Goal: Transaction & Acquisition: Download file/media

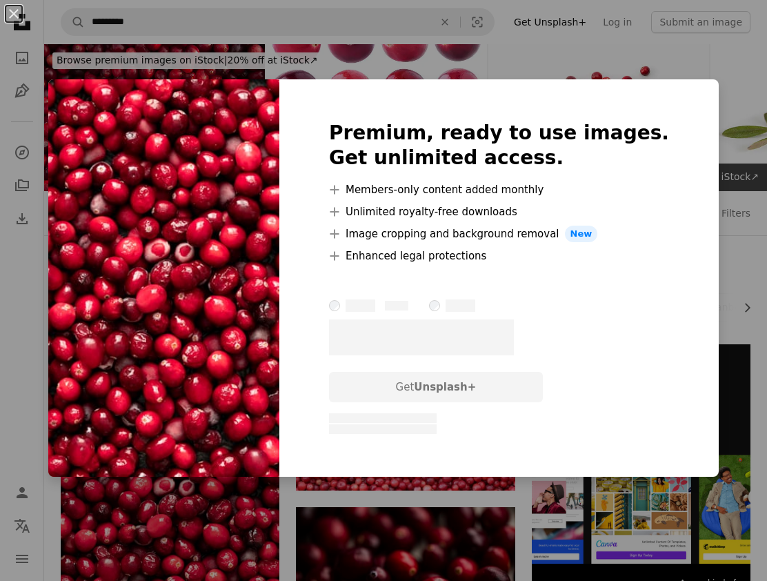
scroll to position [141, 0]
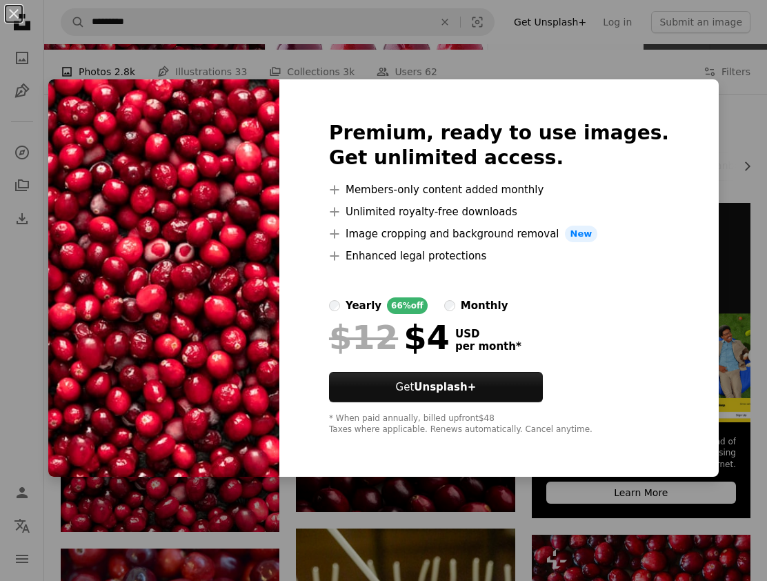
click at [490, 309] on label "monthly" at bounding box center [476, 305] width 64 height 17
click at [380, 312] on label "yearly 66% off" at bounding box center [378, 305] width 99 height 17
click at [18, 14] on button "An X shape" at bounding box center [14, 14] width 17 height 17
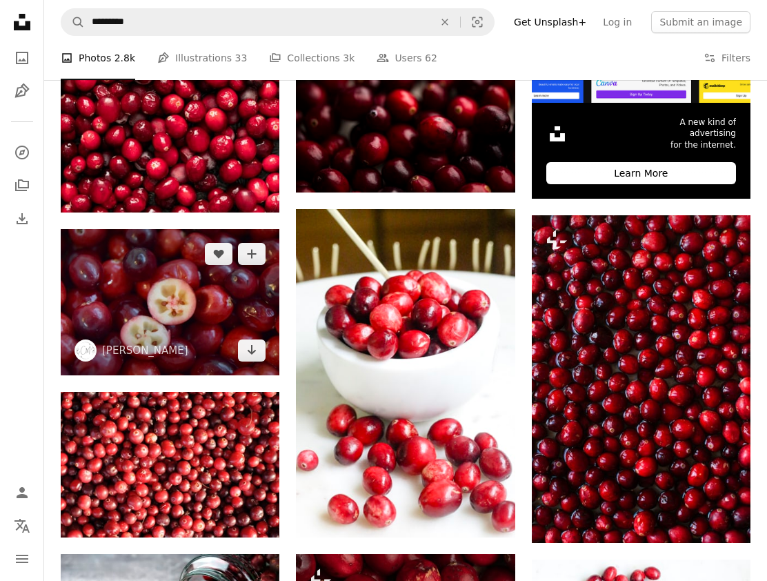
scroll to position [463, 0]
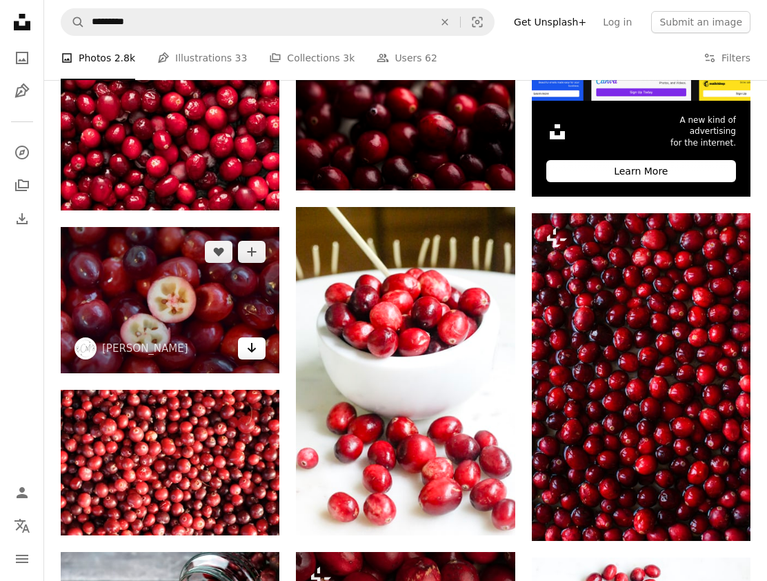
click at [253, 356] on icon "Arrow pointing down" at bounding box center [251, 347] width 11 height 17
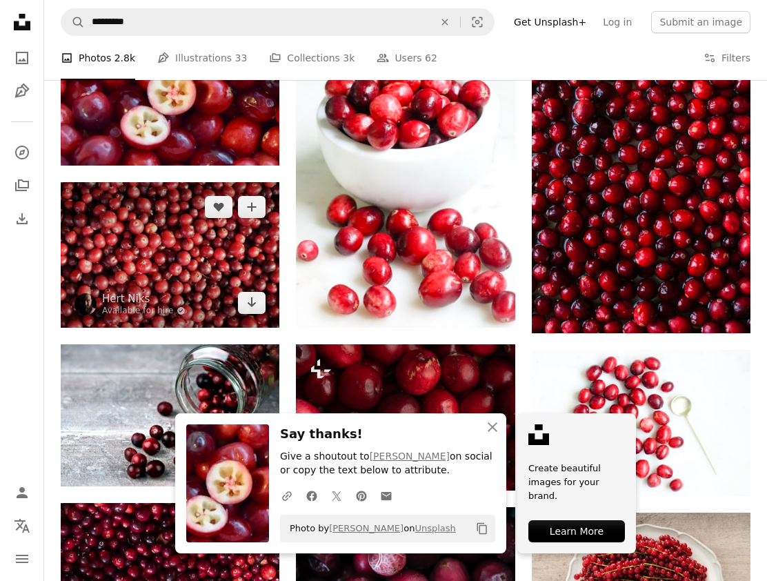
scroll to position [675, 0]
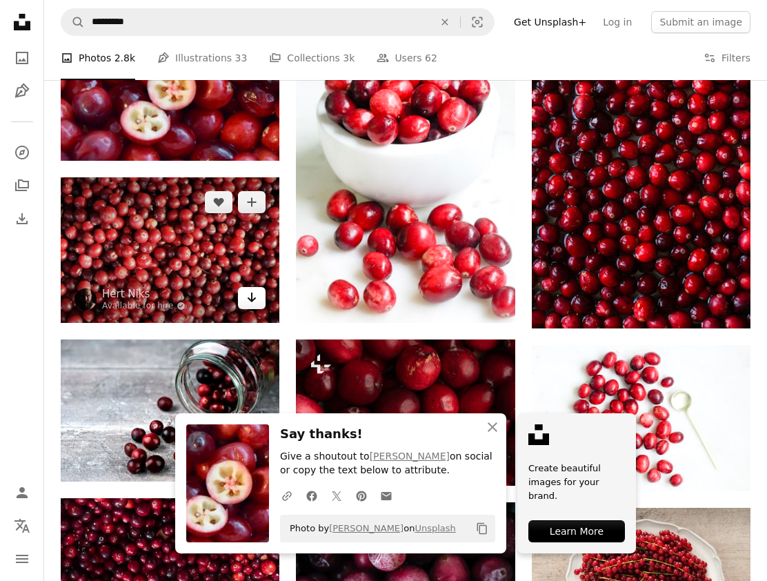
click at [246, 309] on link "Arrow pointing down" at bounding box center [252, 298] width 28 height 22
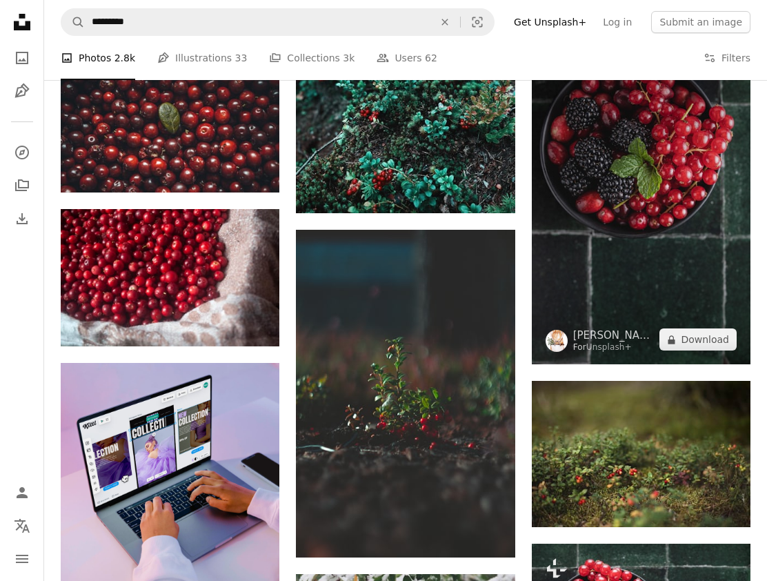
scroll to position [1956, 0]
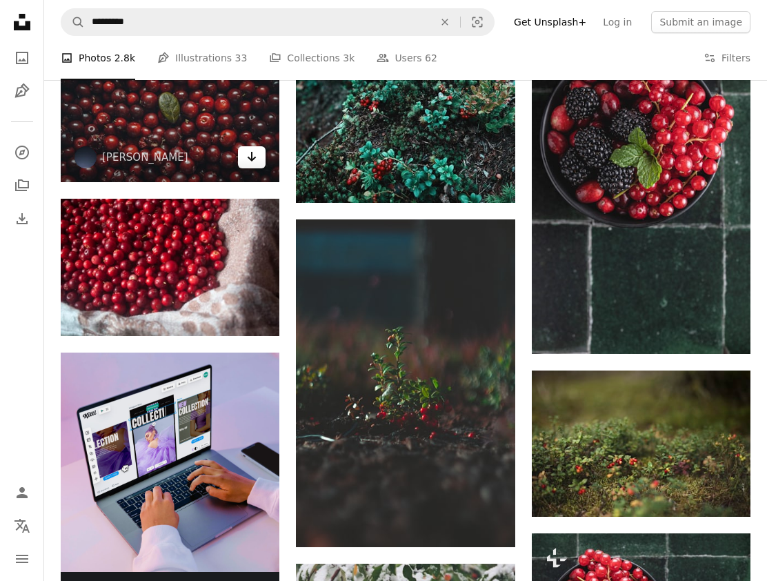
click at [259, 168] on link "Arrow pointing down" at bounding box center [252, 157] width 28 height 22
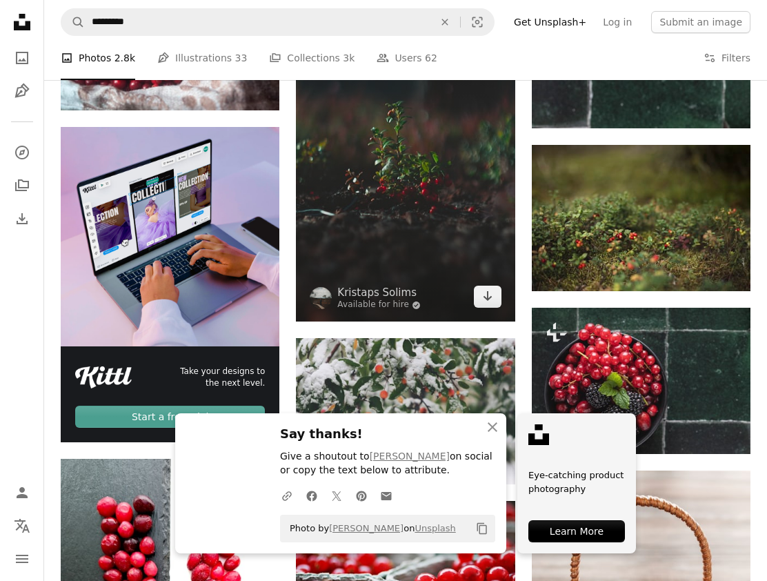
scroll to position [2176, 0]
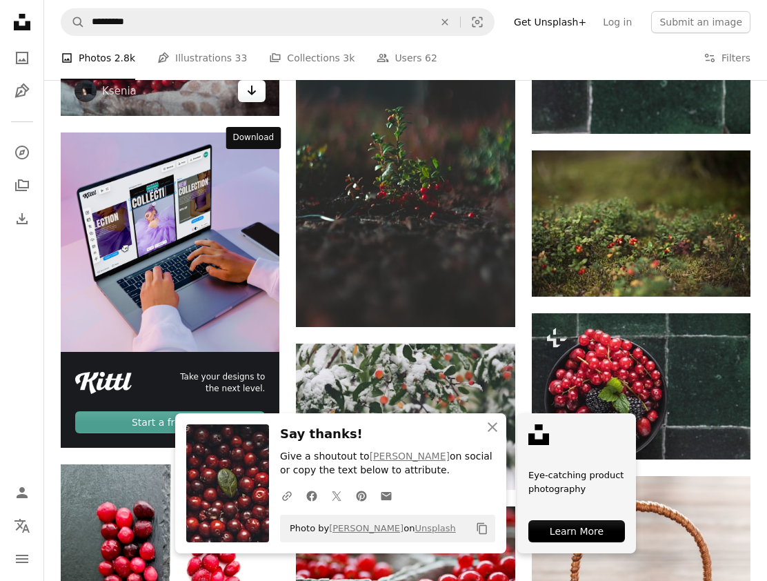
click at [255, 99] on icon "Arrow pointing down" at bounding box center [251, 90] width 11 height 17
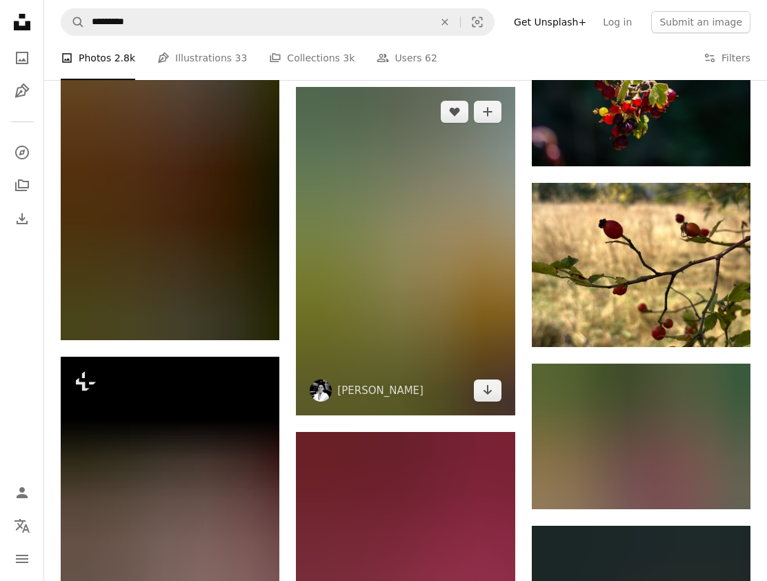
scroll to position [35004, 0]
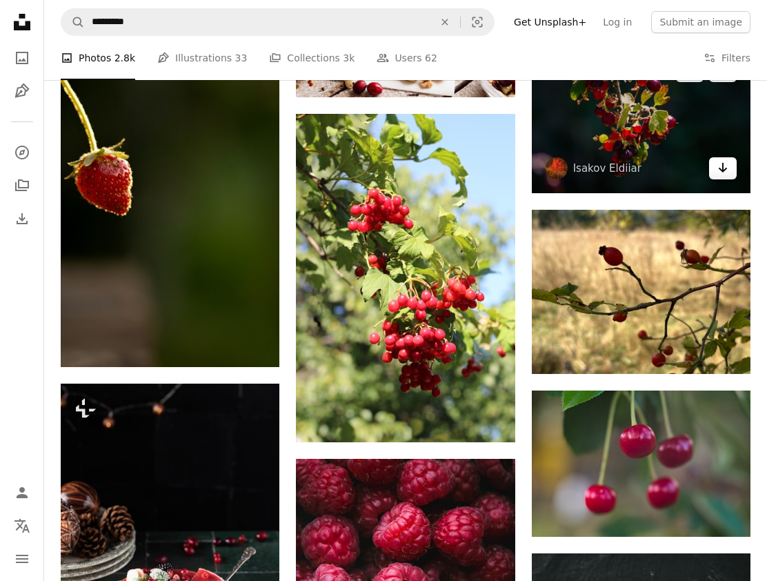
click at [725, 179] on link "Arrow pointing down" at bounding box center [723, 168] width 28 height 22
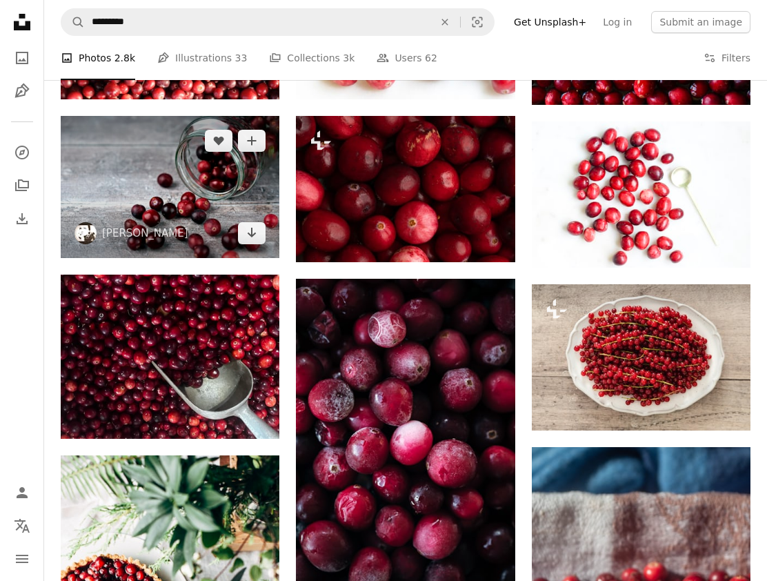
scroll to position [922, 0]
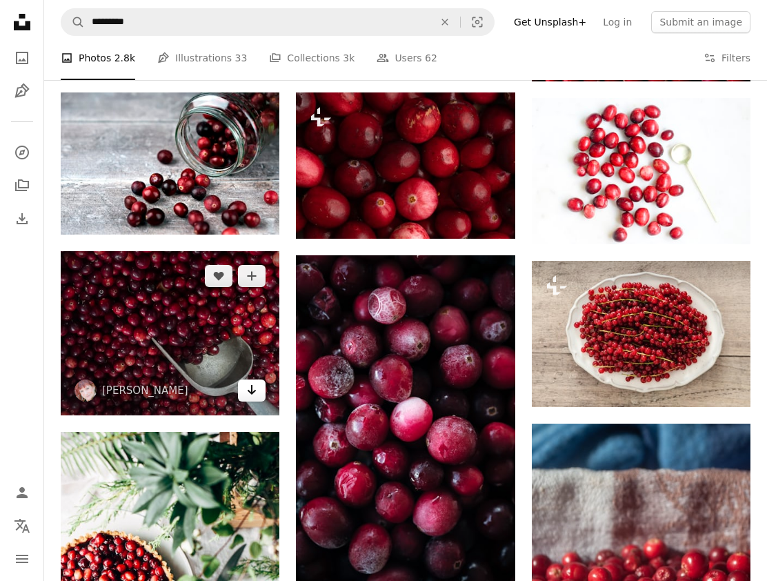
click at [257, 398] on icon "Arrow pointing down" at bounding box center [251, 389] width 11 height 17
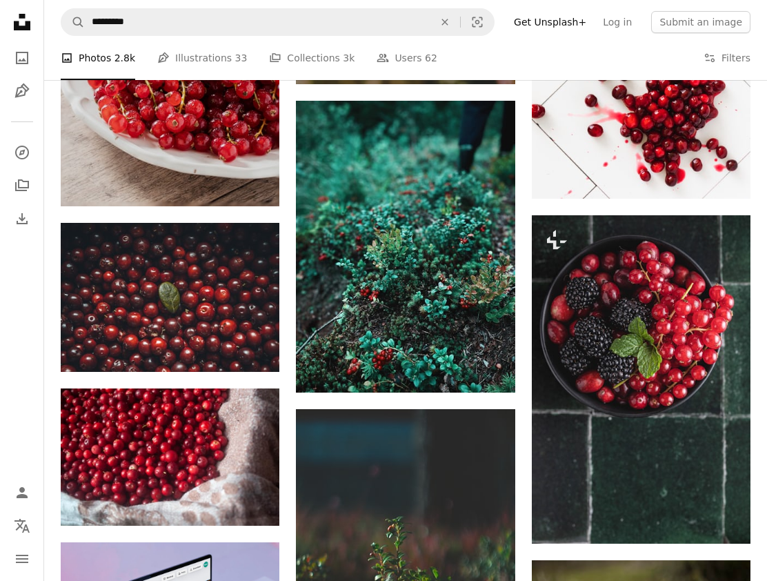
scroll to position [1840, 0]
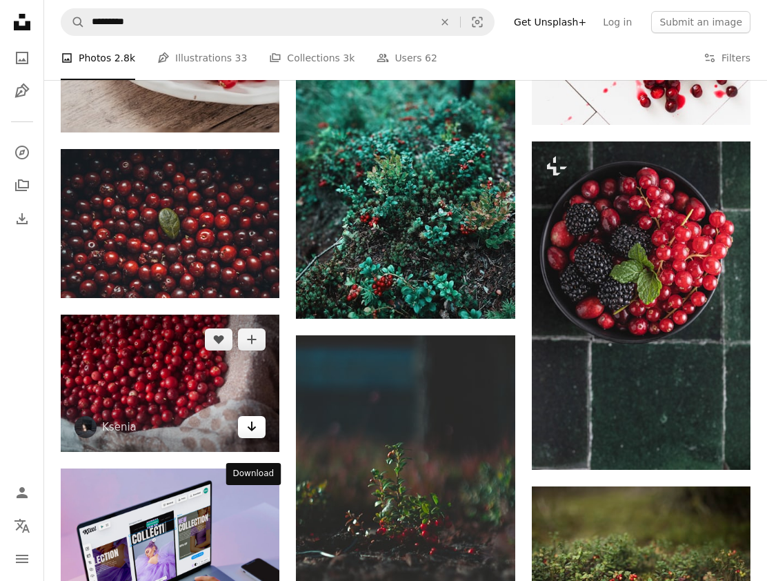
click at [250, 435] on icon "Arrow pointing down" at bounding box center [251, 426] width 11 height 17
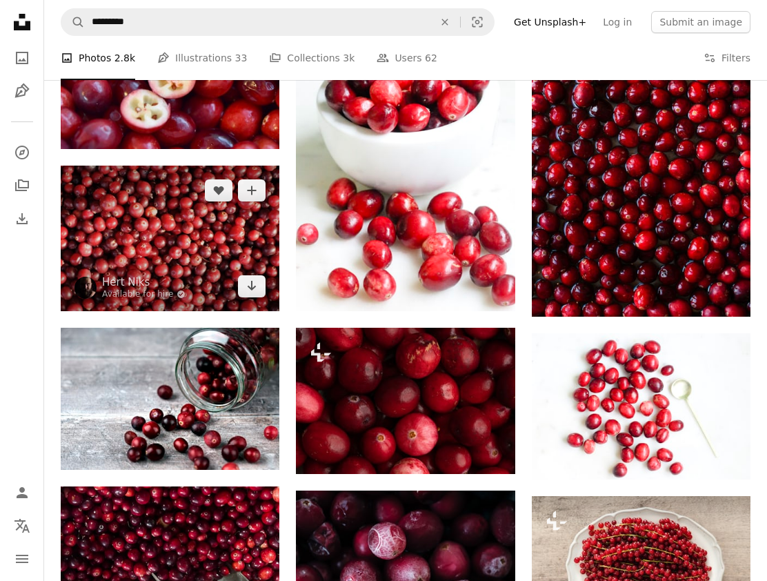
scroll to position [599, 0]
